Goal: Navigation & Orientation: Understand site structure

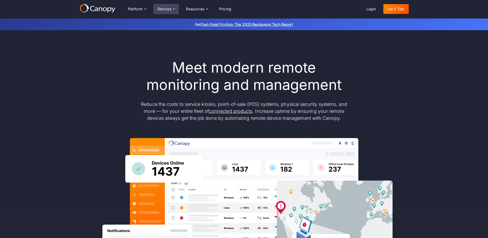
click at [166, 11] on div "Devices" at bounding box center [164, 9] width 14 height 4
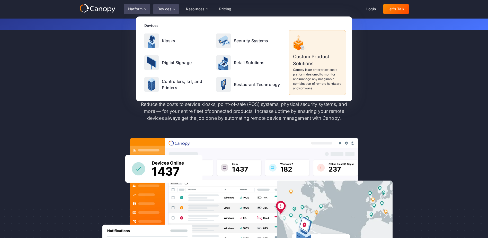
click at [133, 11] on div "Platform" at bounding box center [135, 9] width 15 height 4
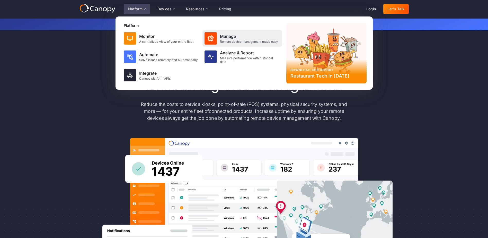
click at [227, 36] on div "Manage" at bounding box center [249, 36] width 58 height 6
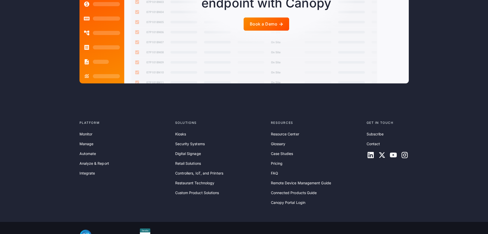
scroll to position [1323, 0]
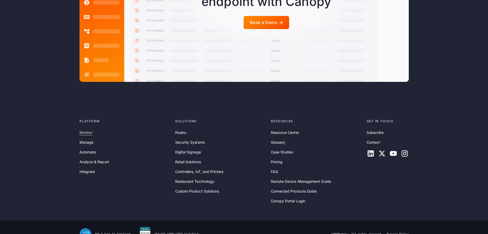
click at [90, 130] on link "Monitor" at bounding box center [85, 133] width 13 height 6
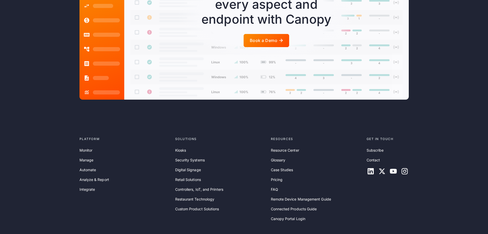
scroll to position [1260, 0]
